Goal: Task Accomplishment & Management: Complete application form

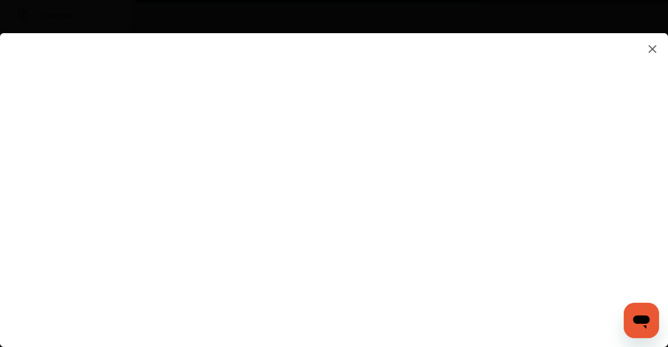
scroll to position [265, 0]
click at [605, 225] on flutter-view at bounding box center [334, 178] width 668 height 291
click at [189, 63] on flutter-view at bounding box center [334, 178] width 668 height 291
click at [78, 72] on flutter-view at bounding box center [334, 178] width 668 height 291
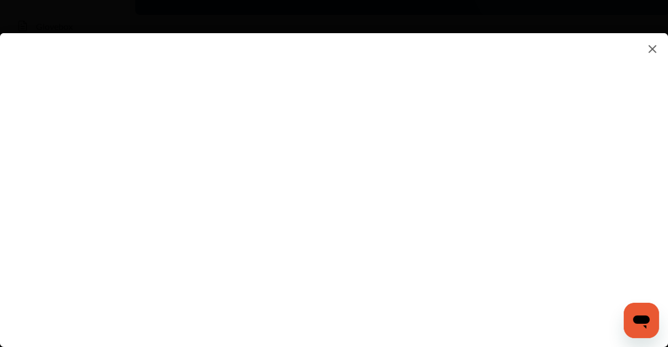
scroll to position [221, 0]
click at [424, 222] on flutter-view at bounding box center [334, 178] width 668 height 291
type textarea "********"
click at [411, 263] on flutter-view "********" at bounding box center [334, 178] width 668 height 291
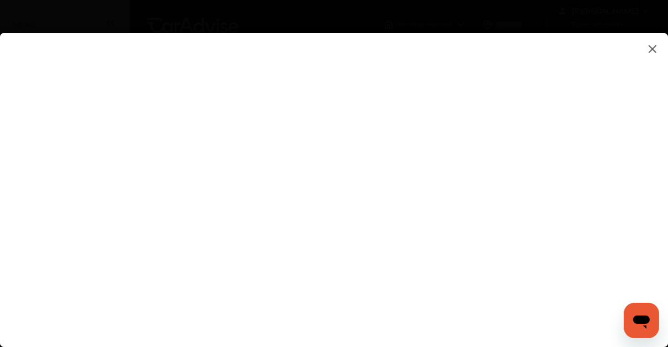
click at [443, 180] on flutter-view at bounding box center [334, 178] width 668 height 291
click at [600, 124] on flutter-view at bounding box center [334, 178] width 668 height 291
click at [416, 251] on flutter-view at bounding box center [334, 178] width 668 height 291
type input "**********"
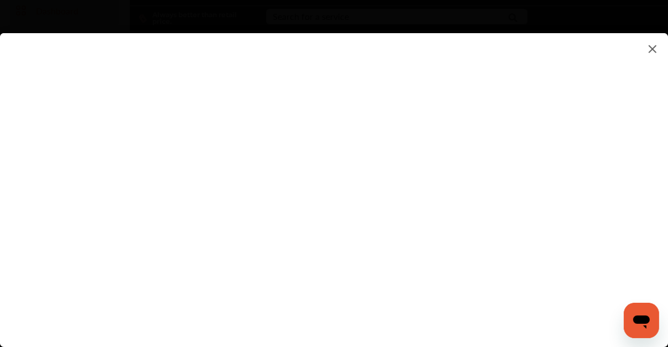
click at [350, 250] on flutter-view at bounding box center [334, 178] width 668 height 291
click at [499, 285] on flutter-view at bounding box center [334, 178] width 668 height 291
click at [596, 141] on flutter-view at bounding box center [334, 178] width 668 height 291
click at [83, 63] on flutter-view at bounding box center [334, 178] width 668 height 291
